Goal: Transaction & Acquisition: Book appointment/travel/reservation

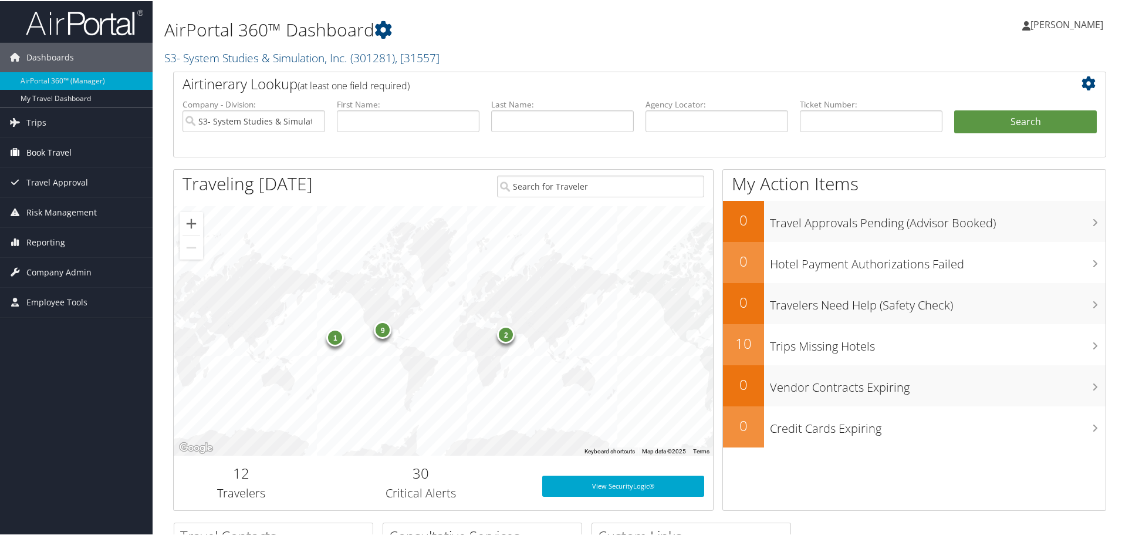
click at [53, 155] on span "Book Travel" at bounding box center [48, 151] width 45 height 29
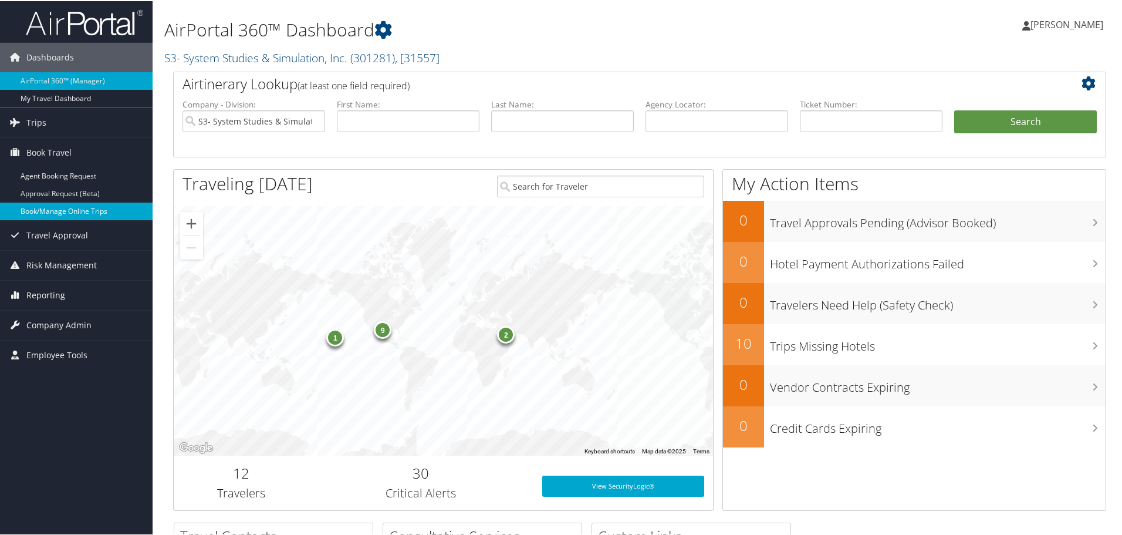
click at [88, 210] on link "Book/Manage Online Trips" at bounding box center [76, 210] width 153 height 18
